Goal: Transaction & Acquisition: Book appointment/travel/reservation

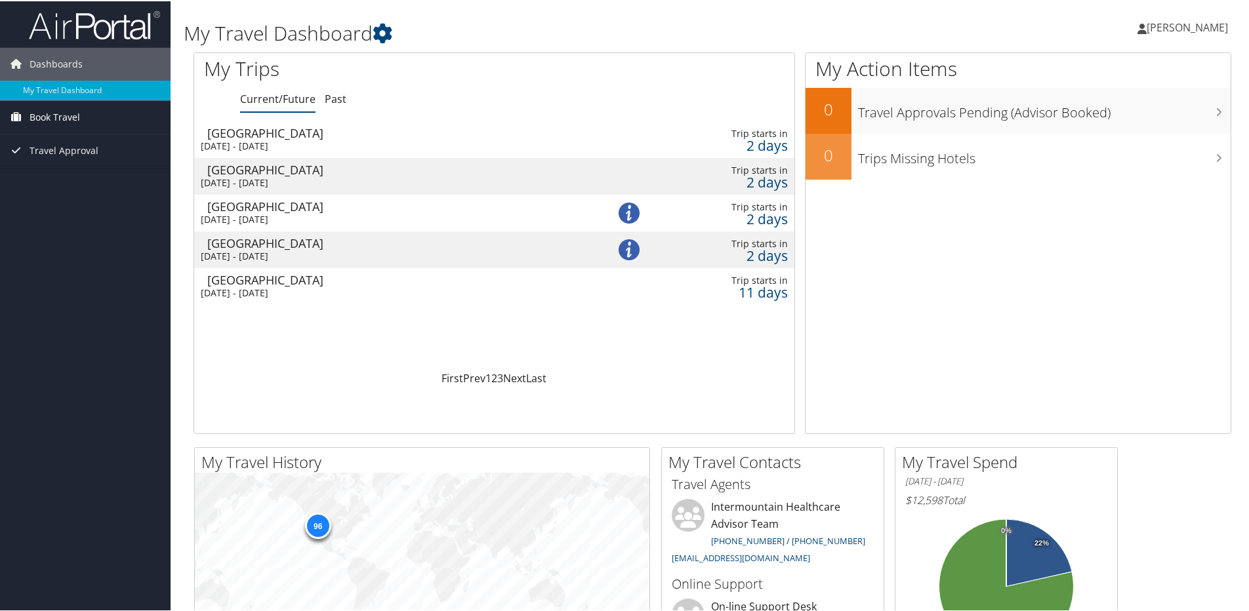
click at [65, 108] on span "Book Travel" at bounding box center [55, 116] width 51 height 33
click at [52, 167] on link "Book/Manage Online Trips" at bounding box center [85, 162] width 171 height 20
click at [332, 254] on div "[DATE] - [DATE]" at bounding box center [386, 255] width 371 height 12
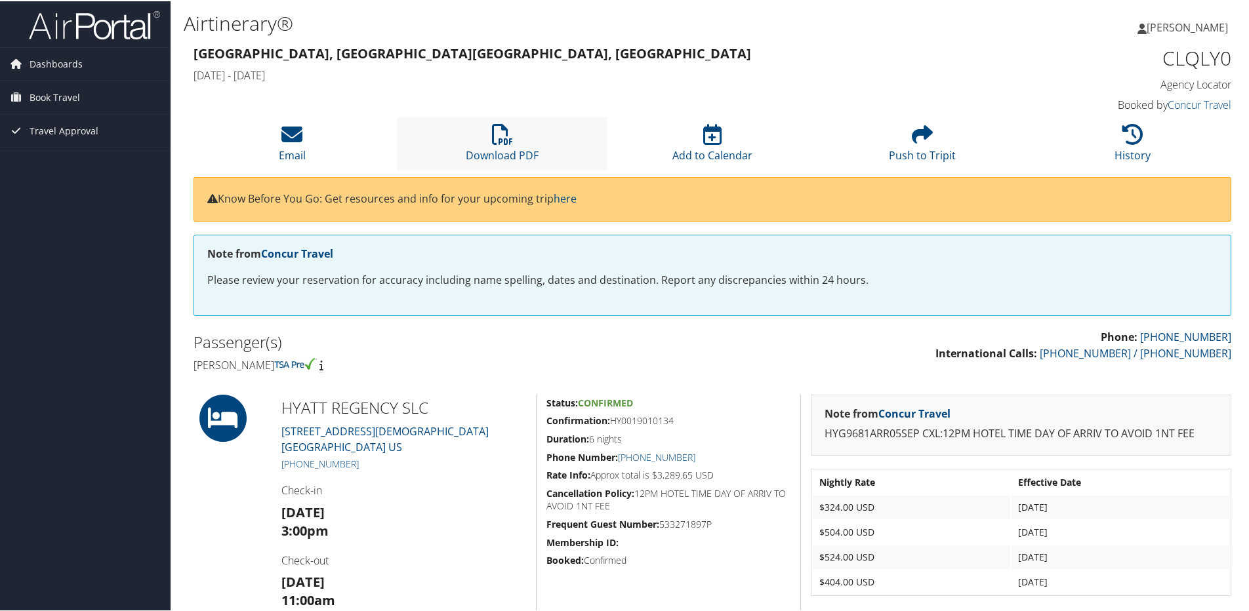
click at [523, 137] on li "Download PDF" at bounding box center [502, 142] width 210 height 53
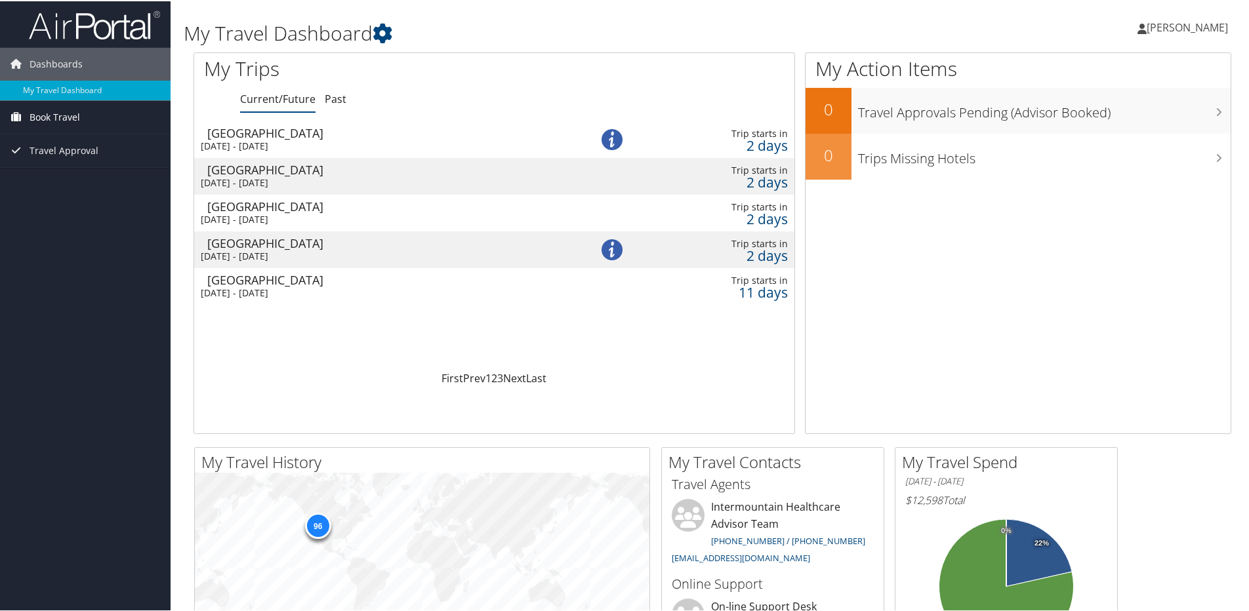
click at [54, 116] on span "Book Travel" at bounding box center [55, 116] width 51 height 33
click at [60, 152] on link "Book/Manage Online Trips" at bounding box center [85, 162] width 171 height 20
